Goal: Navigation & Orientation: Find specific page/section

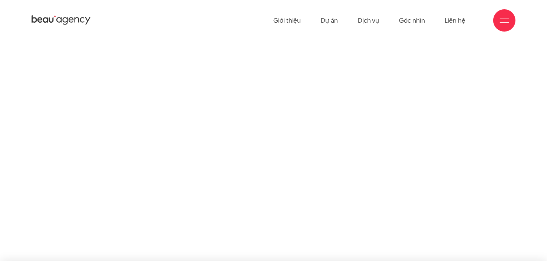
click at [310, 147] on h1 "Thấu hiểu, đồn g hành và thiết kế trải n g hiệm di g ital khôn g g iới hạn" at bounding box center [191, 168] width 319 height 95
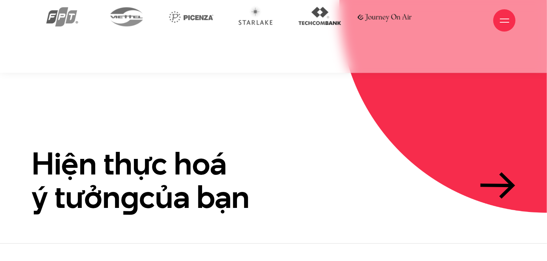
scroll to position [1731, 0]
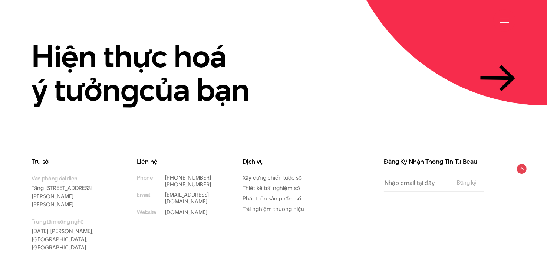
click at [500, 27] on div at bounding box center [505, 20] width 22 height 22
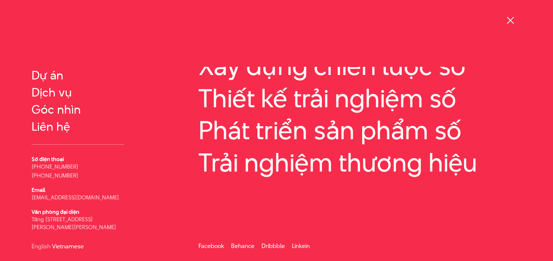
scroll to position [0, 0]
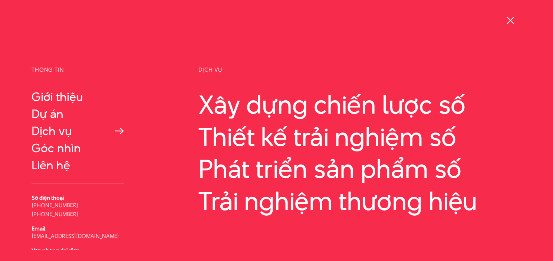
click at [61, 134] on link "Dịch vụ" at bounding box center [78, 130] width 93 height 13
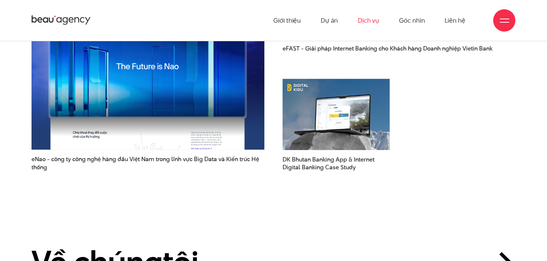
scroll to position [1881, 0]
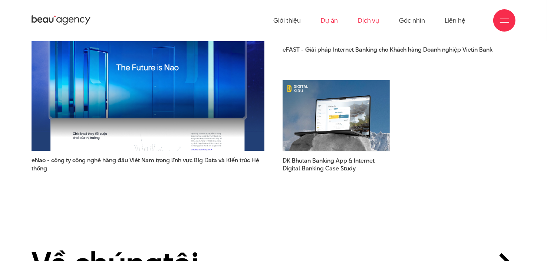
click at [330, 19] on link "Dự án" at bounding box center [329, 20] width 17 height 41
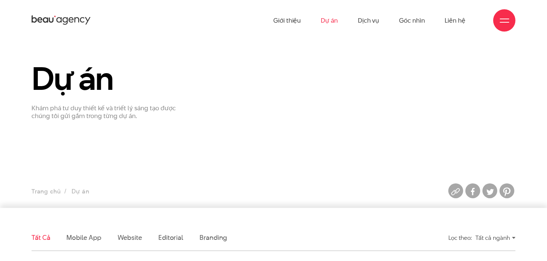
click at [54, 22] on icon at bounding box center [61, 20] width 59 height 12
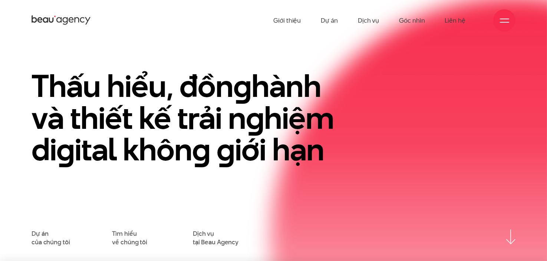
click at [500, 16] on div at bounding box center [504, 20] width 9 height 9
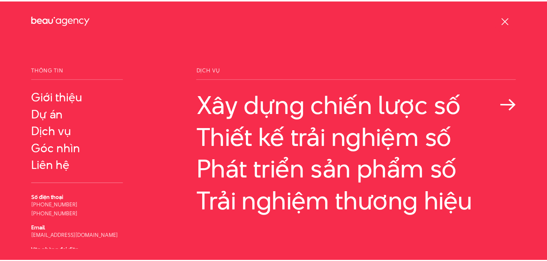
scroll to position [39, 0]
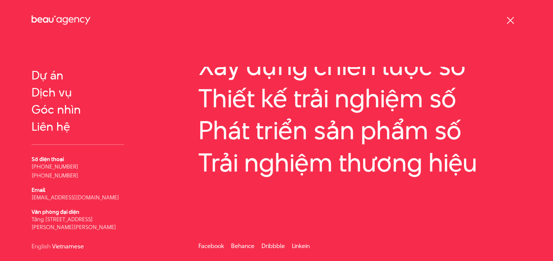
click at [511, 21] on span at bounding box center [510, 20] width 7 height 7
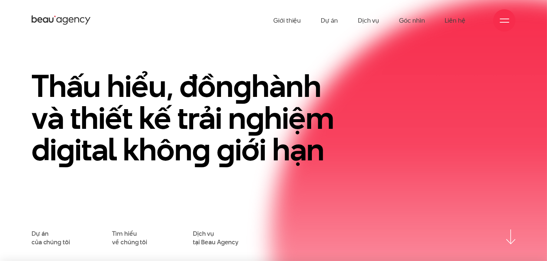
click at [511, 21] on div at bounding box center [505, 20] width 22 height 22
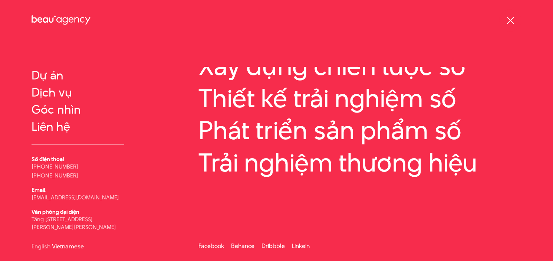
click at [511, 21] on span at bounding box center [510, 20] width 7 height 7
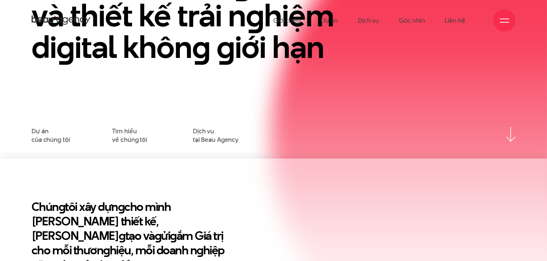
scroll to position [0, 0]
